Goal: Browse casually

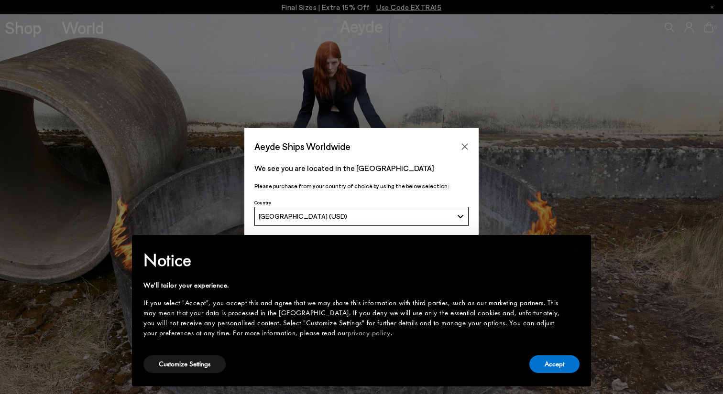
click at [39, 28] on div "Aeyde Ships Worldwide We see you are located in the [GEOGRAPHIC_DATA] Please pu…" at bounding box center [361, 197] width 723 height 394
click at [561, 366] on button "Accept" at bounding box center [554, 365] width 50 height 18
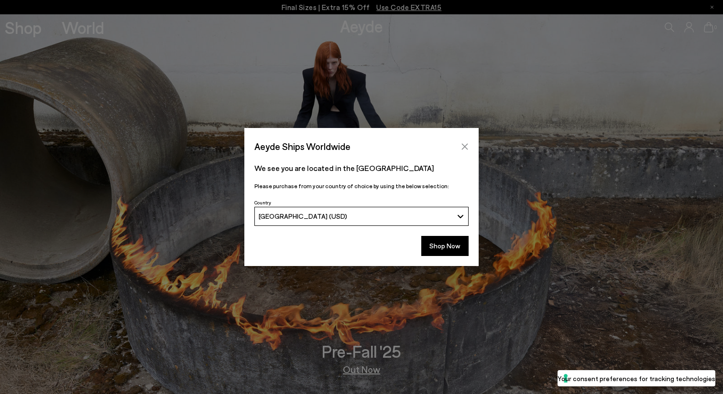
click at [465, 146] on icon "Close" at bounding box center [465, 147] width 8 height 8
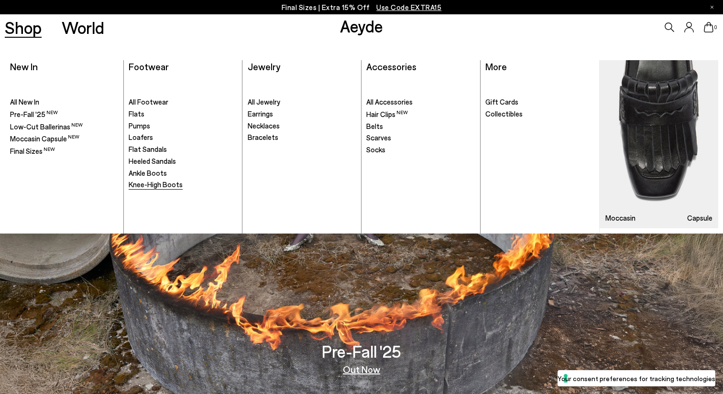
click at [160, 185] on span "Knee-High Boots" at bounding box center [156, 184] width 54 height 9
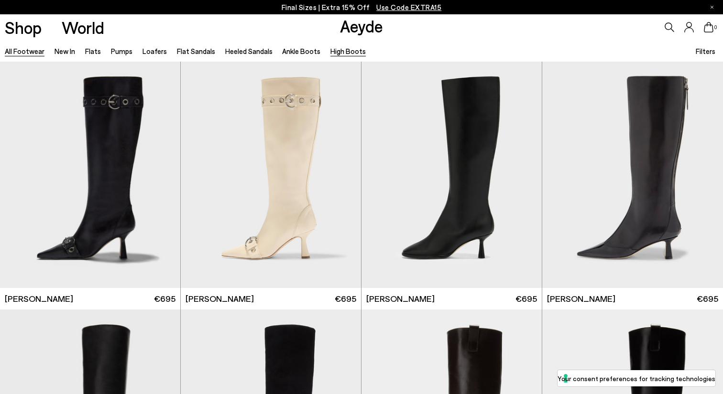
click at [20, 50] on link "All Footwear" at bounding box center [25, 51] width 40 height 9
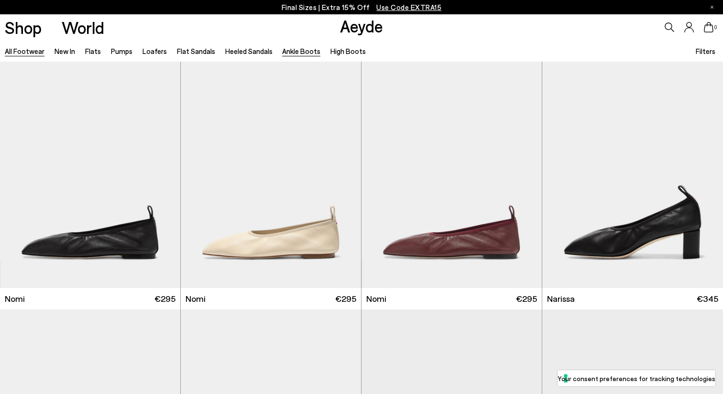
click at [304, 50] on link "Ankle Boots" at bounding box center [301, 51] width 38 height 9
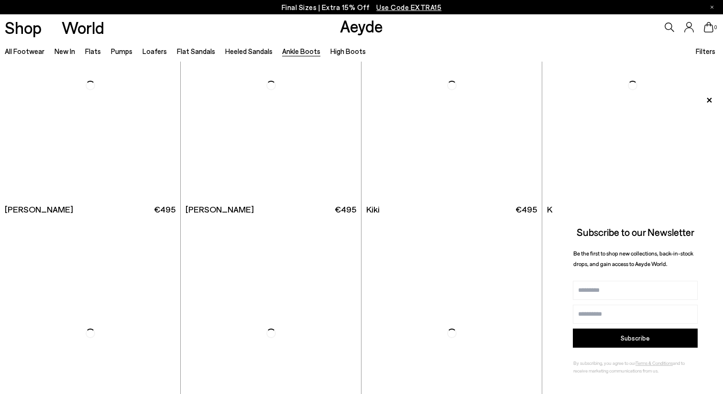
scroll to position [1332, 0]
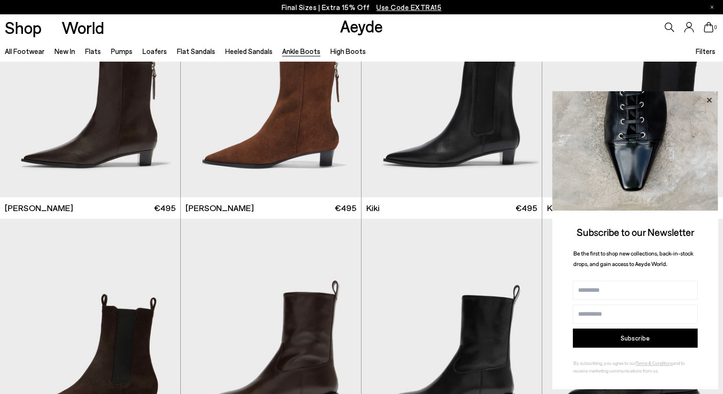
click at [709, 103] on icon at bounding box center [709, 100] width 12 height 12
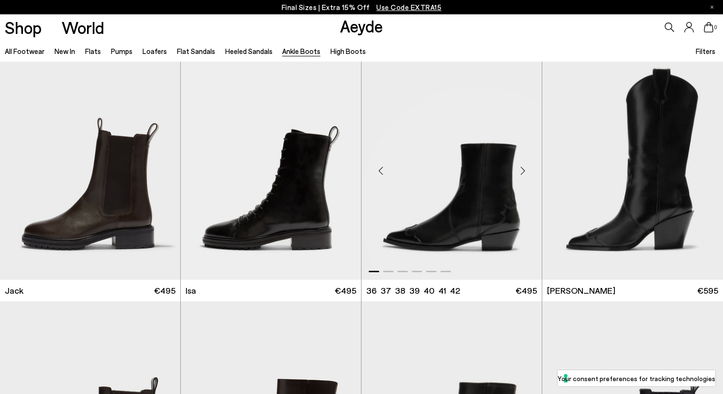
scroll to position [1745, 0]
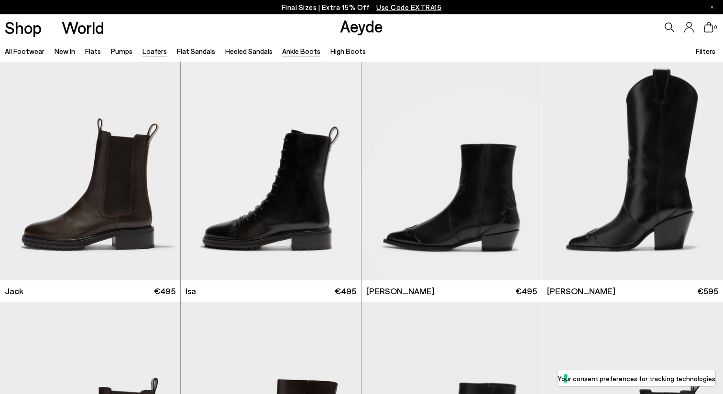
click at [149, 54] on link "Loafers" at bounding box center [154, 51] width 24 height 9
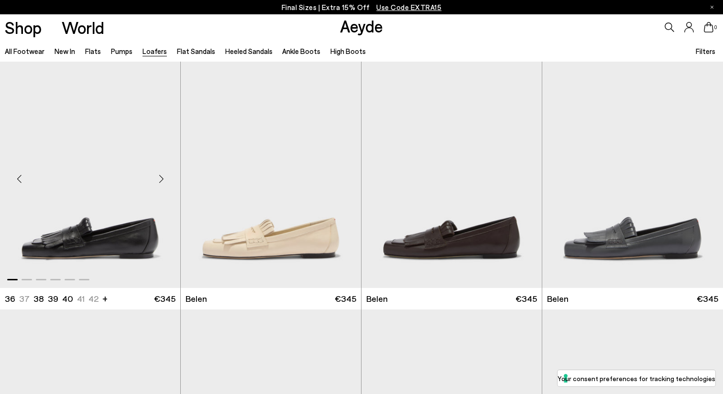
click at [161, 182] on div "Next slide" at bounding box center [161, 178] width 29 height 29
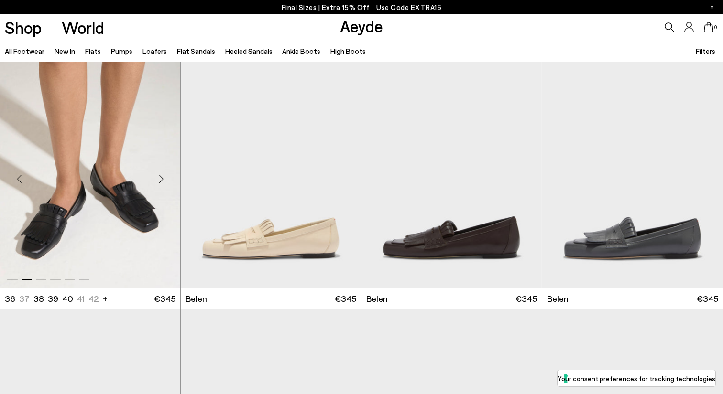
click at [161, 182] on div "Next slide" at bounding box center [161, 178] width 29 height 29
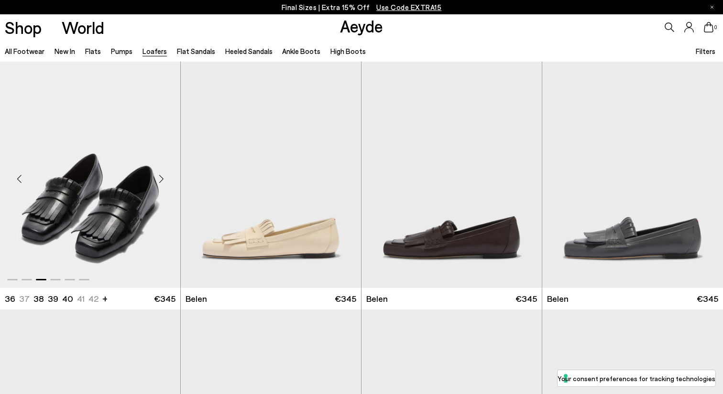
click at [161, 182] on div "Next slide" at bounding box center [161, 178] width 29 height 29
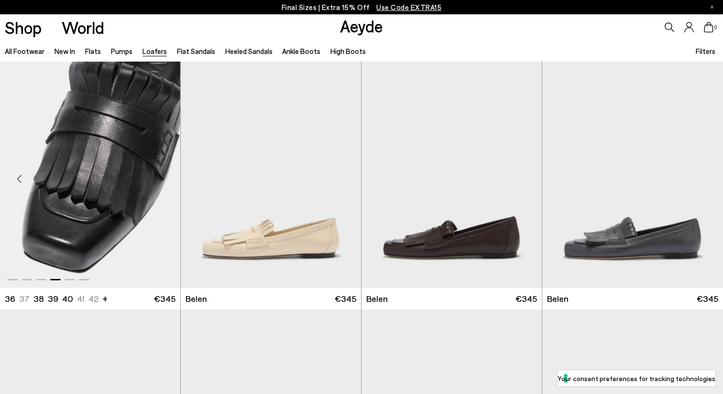
click at [161, 182] on div "Next slide" at bounding box center [161, 178] width 29 height 29
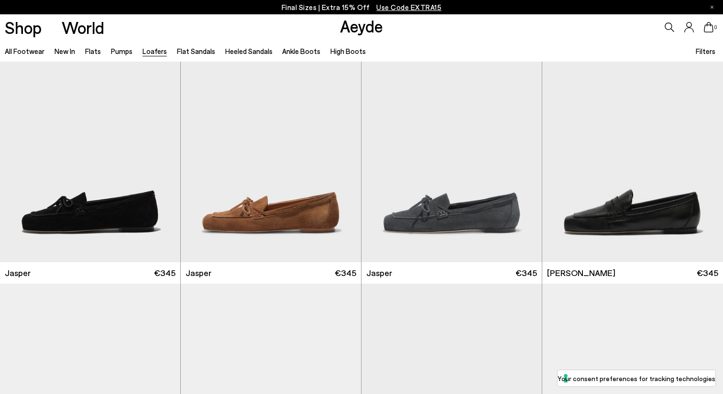
scroll to position [276, 0]
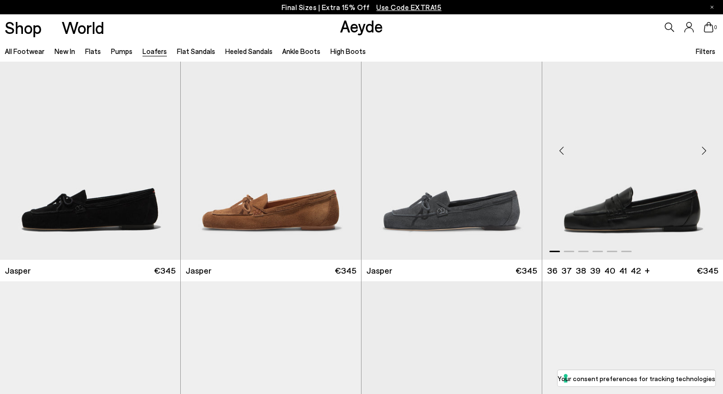
click at [703, 153] on div "Next slide" at bounding box center [703, 150] width 29 height 29
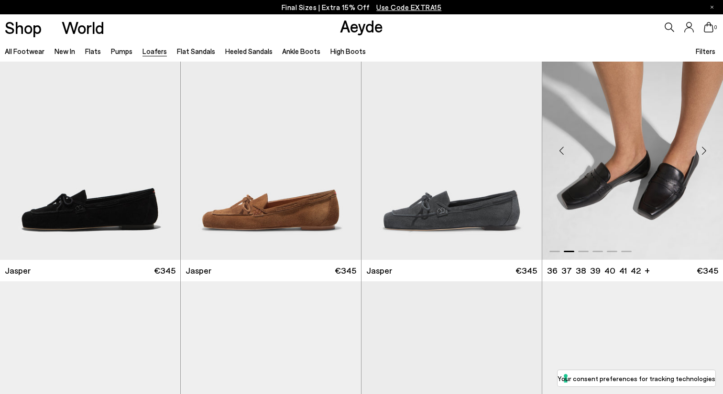
click at [705, 152] on div "Next slide" at bounding box center [703, 150] width 29 height 29
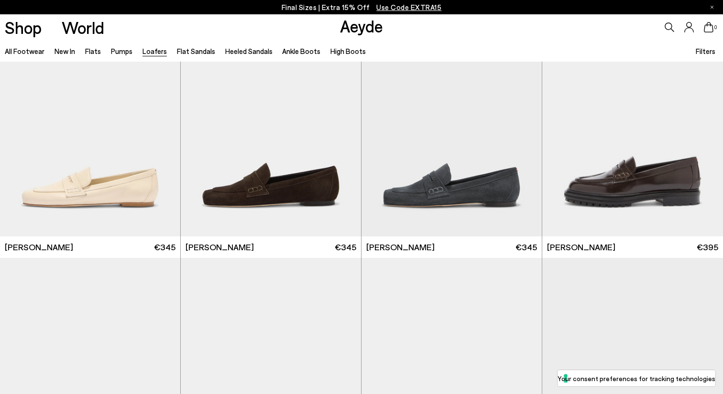
scroll to position [549, 0]
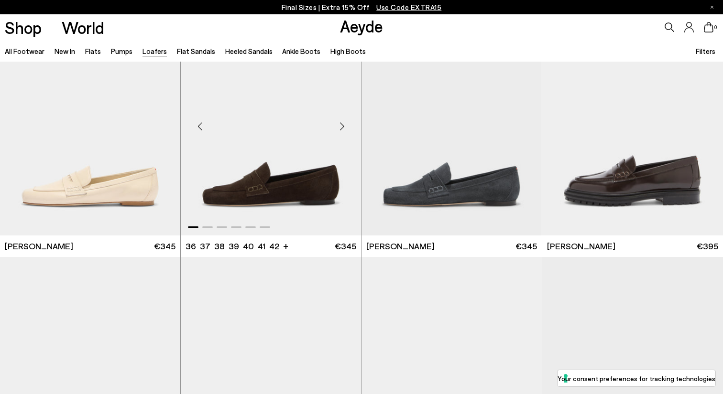
click at [345, 128] on div "Next slide" at bounding box center [342, 126] width 29 height 29
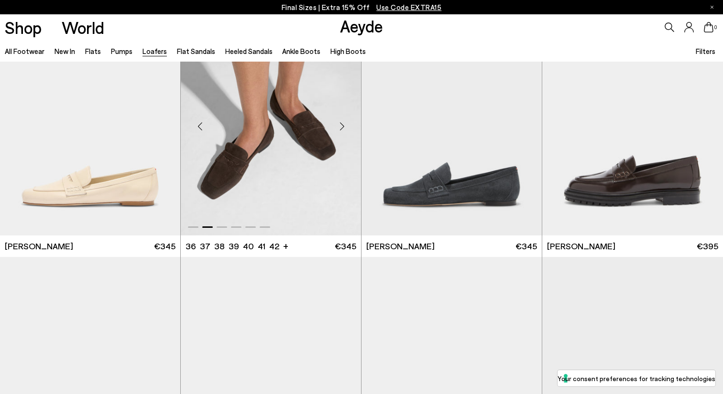
click at [345, 128] on div "Next slide" at bounding box center [342, 126] width 29 height 29
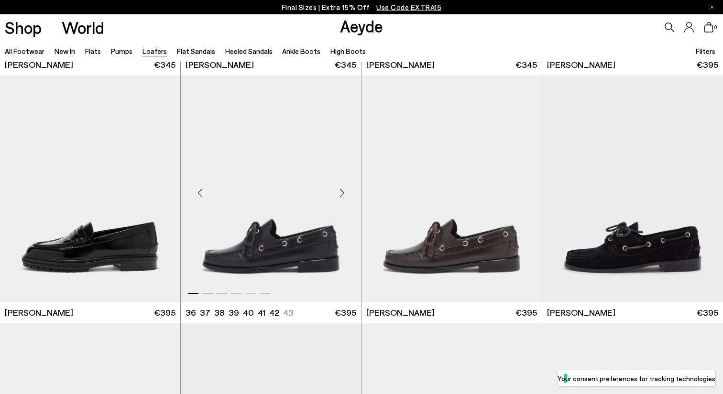
scroll to position [722, 0]
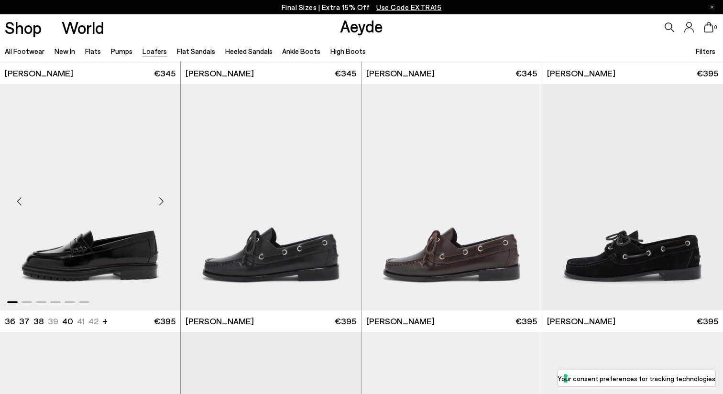
click at [164, 198] on div "Next slide" at bounding box center [161, 201] width 29 height 29
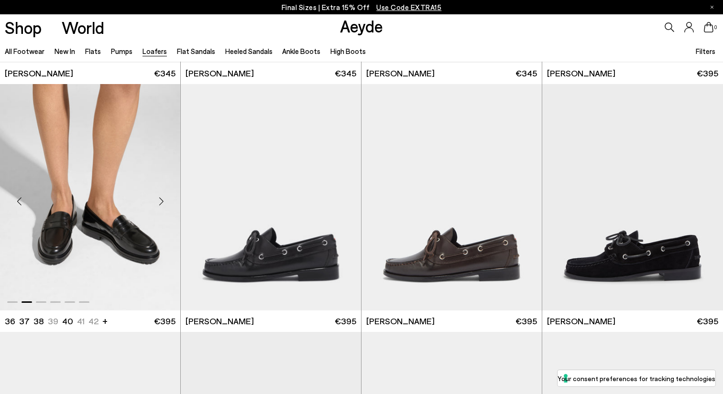
click at [164, 198] on div "Next slide" at bounding box center [161, 201] width 29 height 29
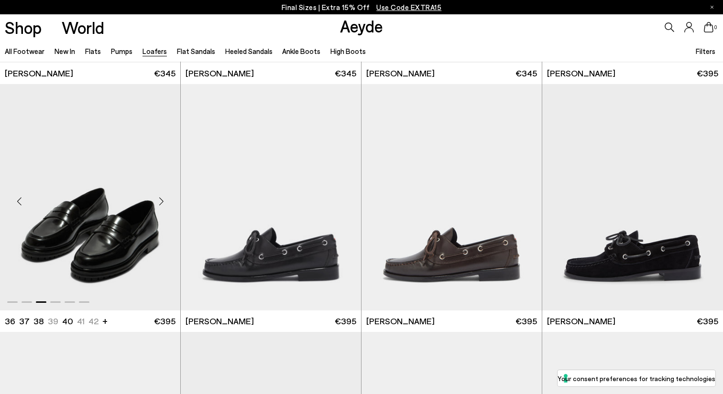
click at [164, 198] on div "Next slide" at bounding box center [161, 201] width 29 height 29
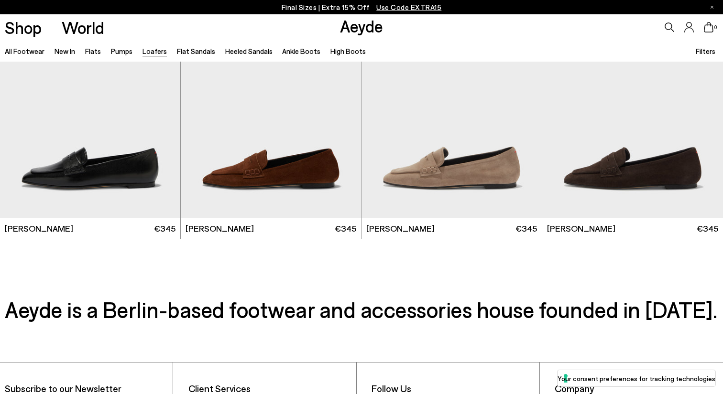
scroll to position [1844, 0]
